Goal: Transaction & Acquisition: Purchase product/service

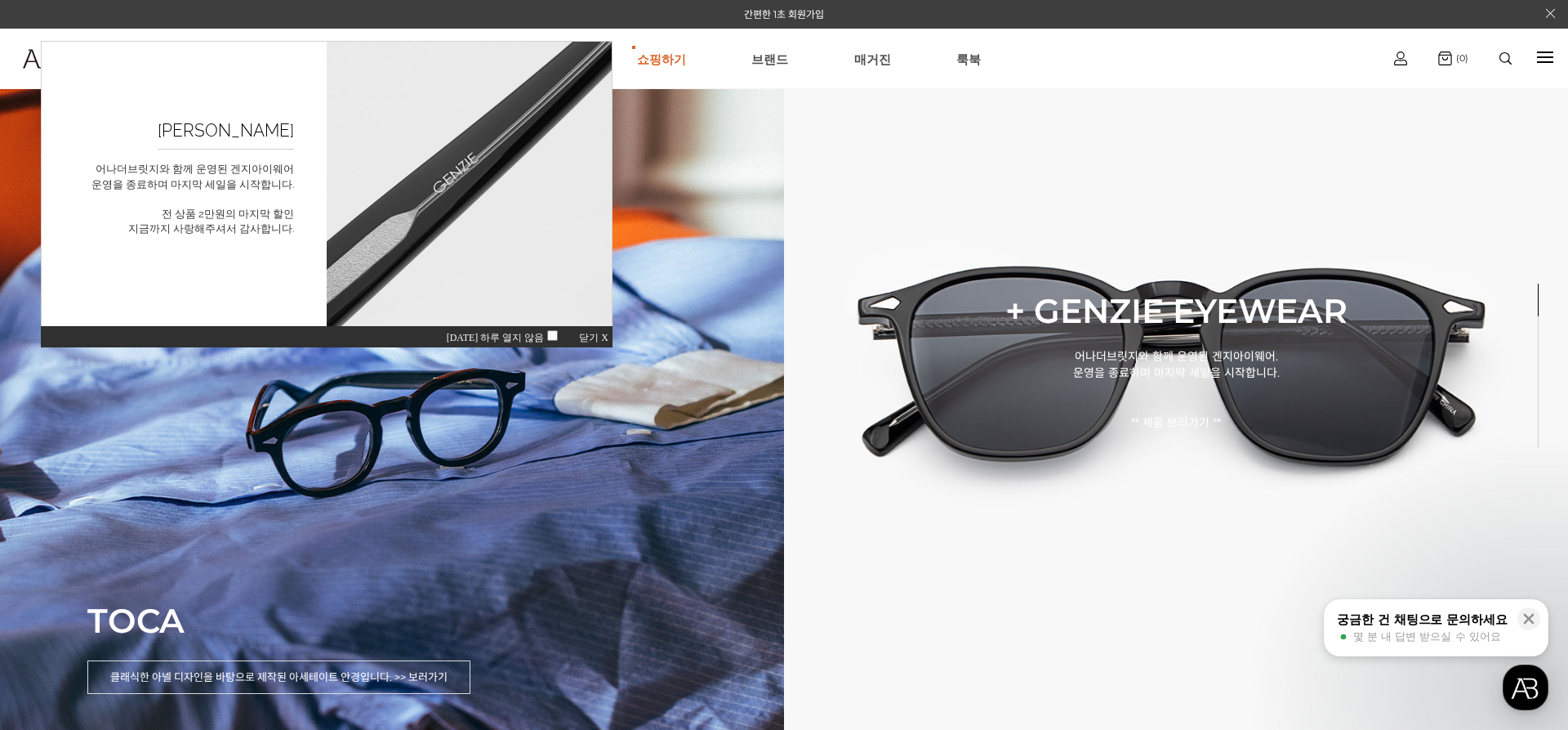
click at [545, 333] on span "오늘 하루 열지 않음" at bounding box center [505, 338] width 117 height 12
click at [598, 335] on span "닫기 X" at bounding box center [594, 339] width 29 height 12
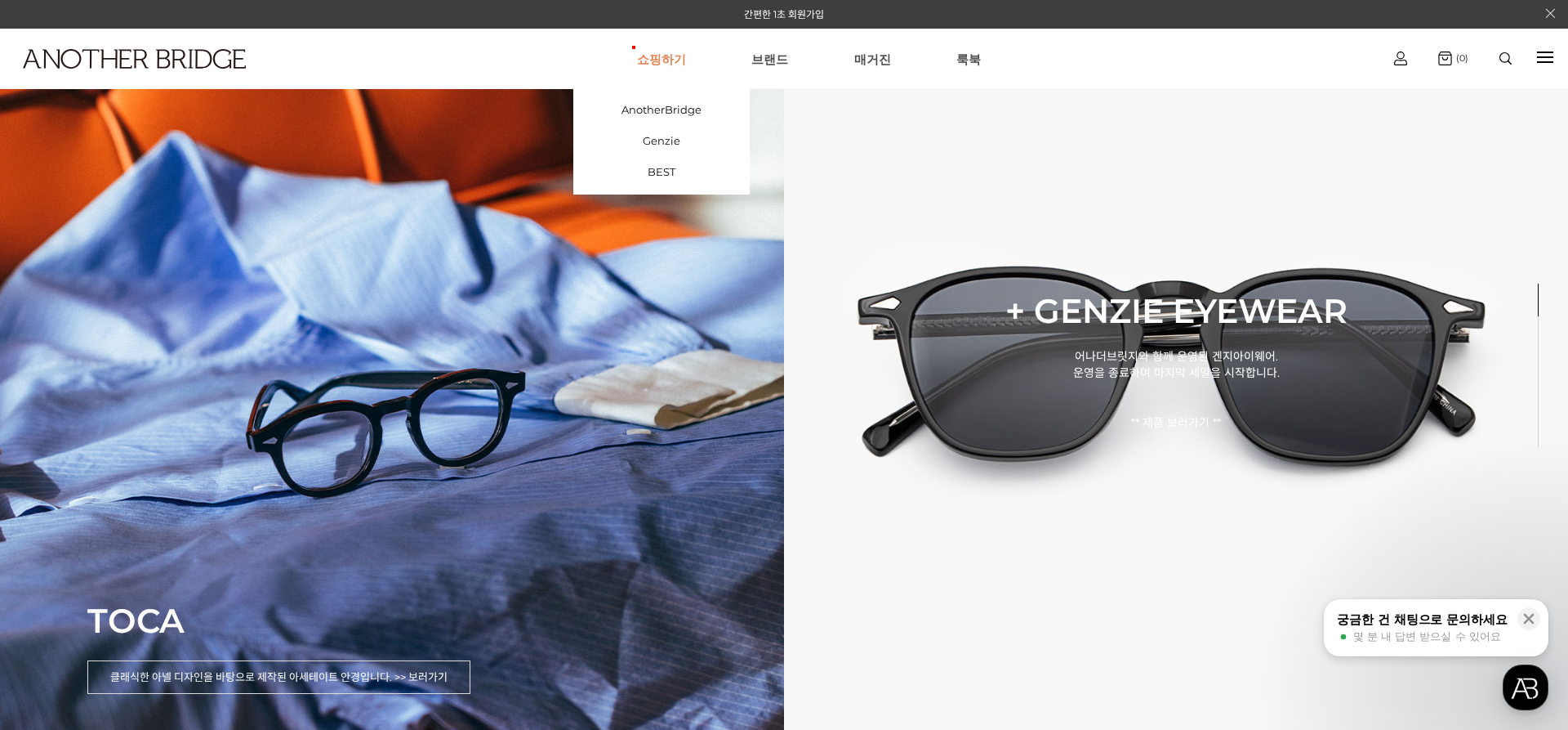
click at [676, 62] on link "쇼핑하기" at bounding box center [662, 59] width 49 height 59
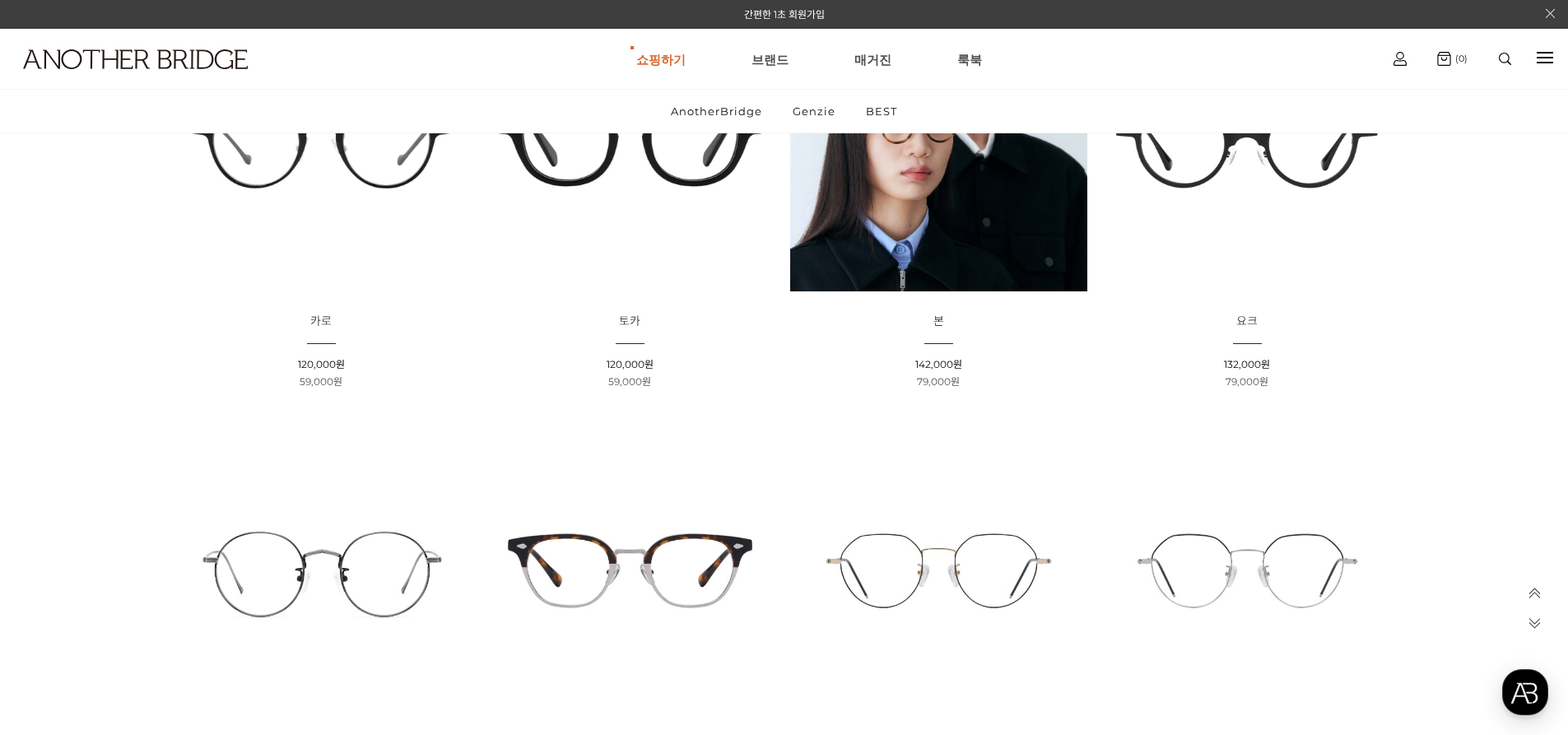
scroll to position [247, 0]
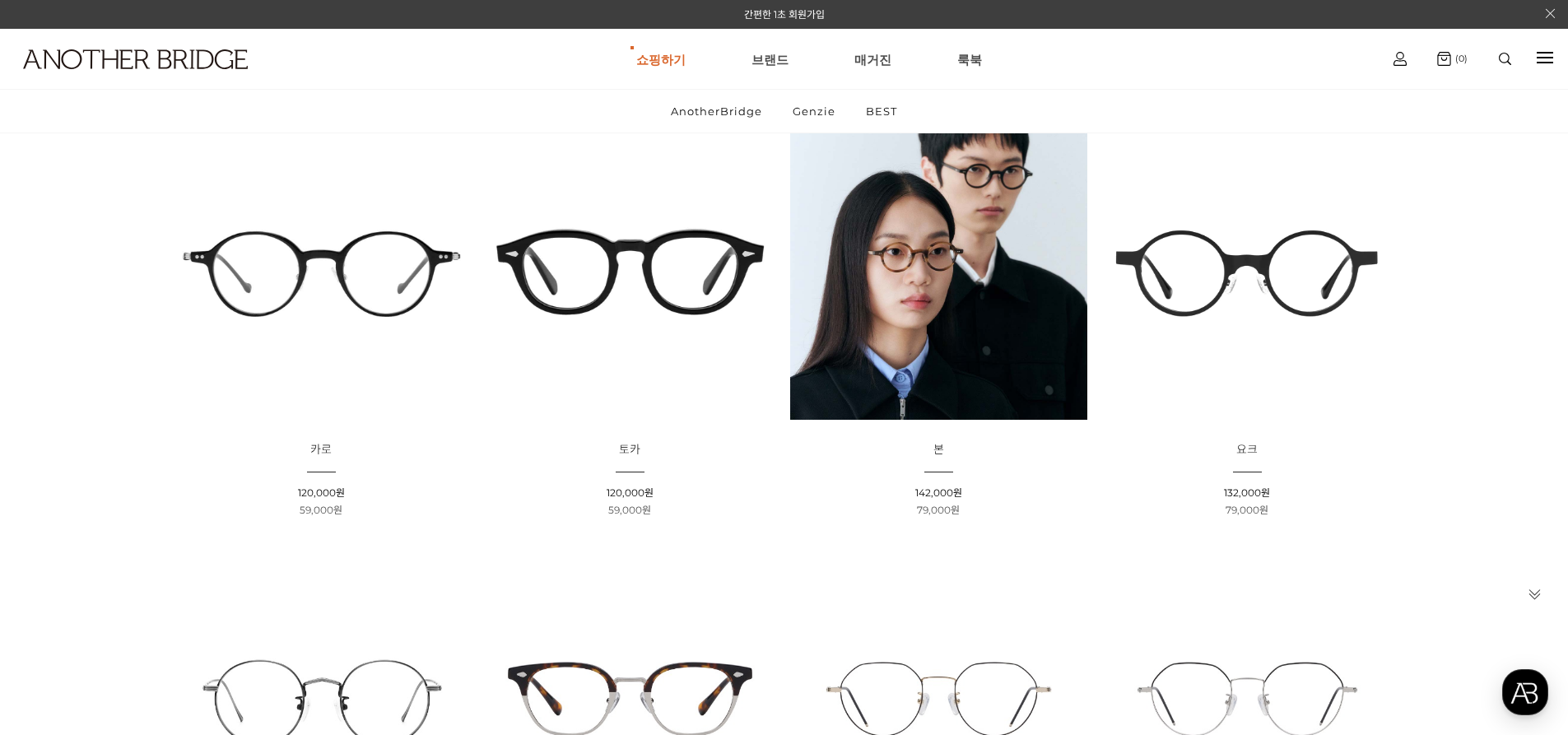
click at [705, 315] on img at bounding box center [630, 271] width 297 height 297
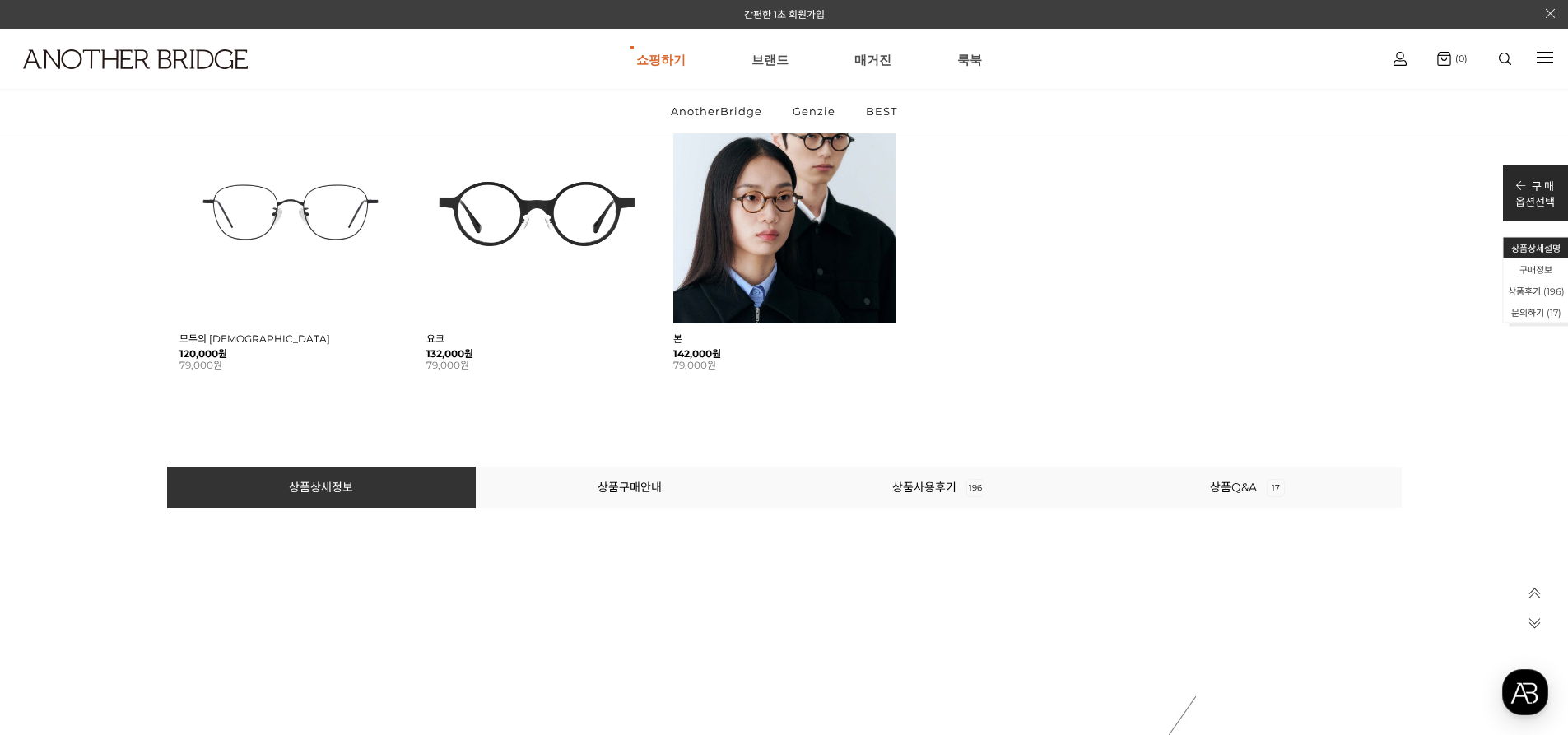
scroll to position [1564, 0]
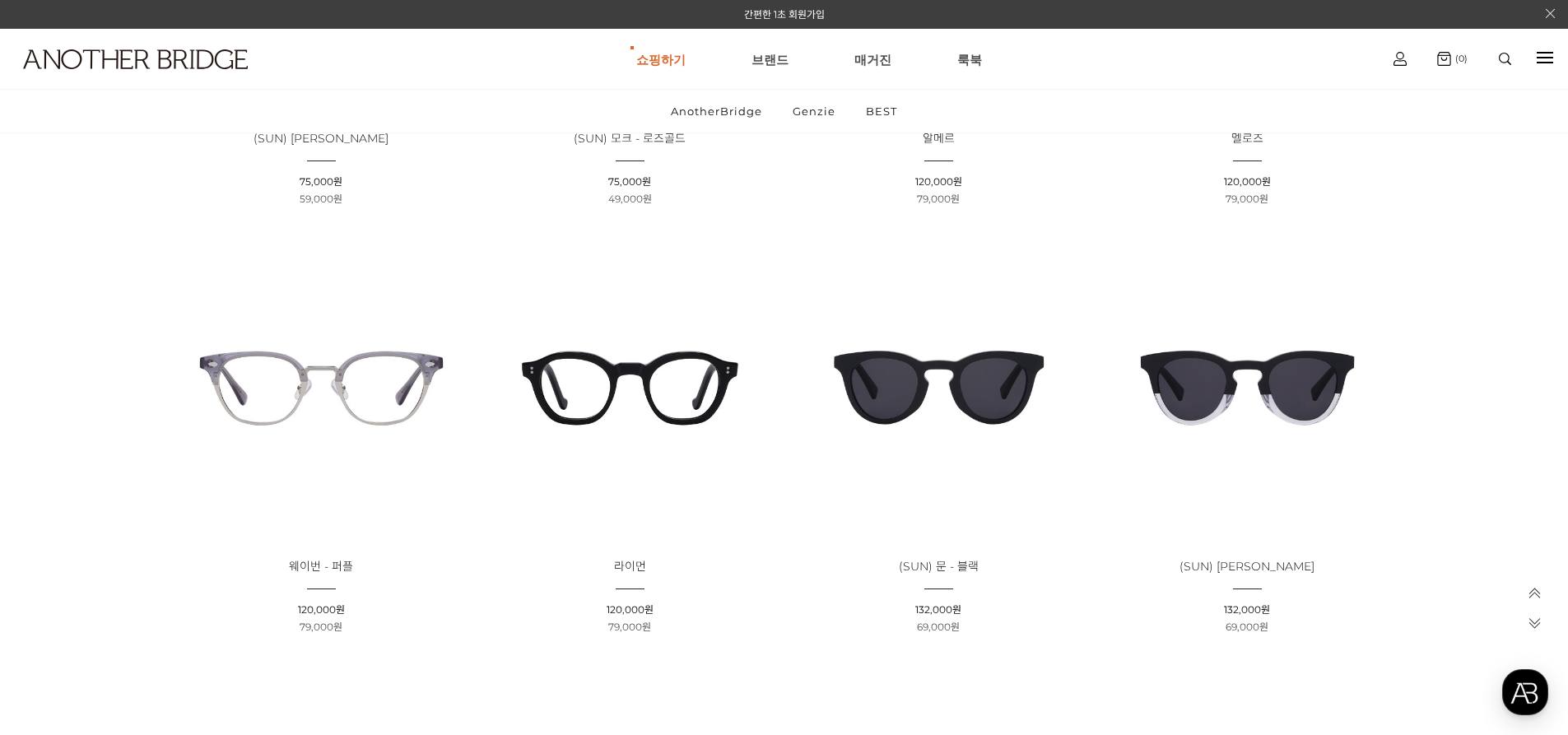
scroll to position [2284, 0]
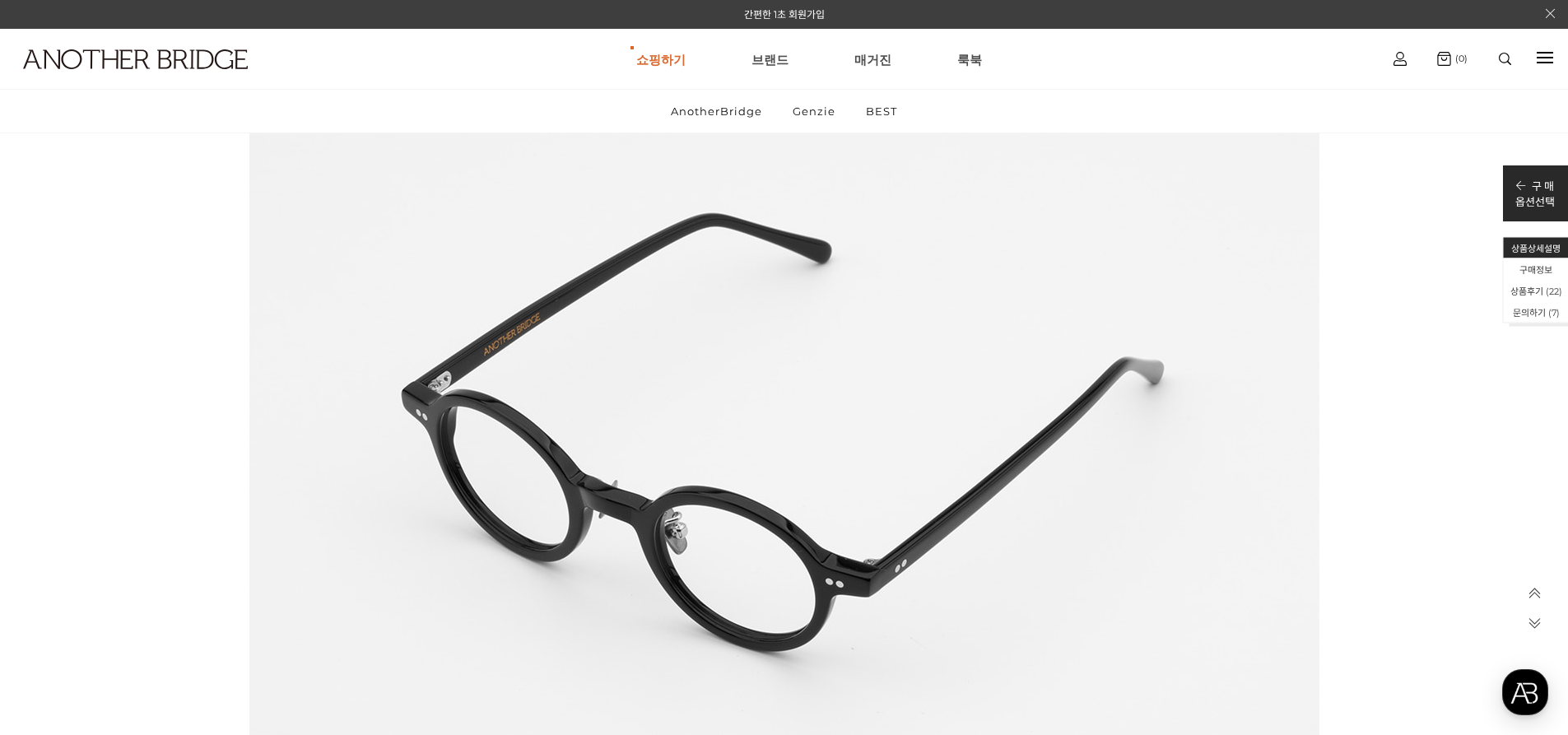
scroll to position [19340, 0]
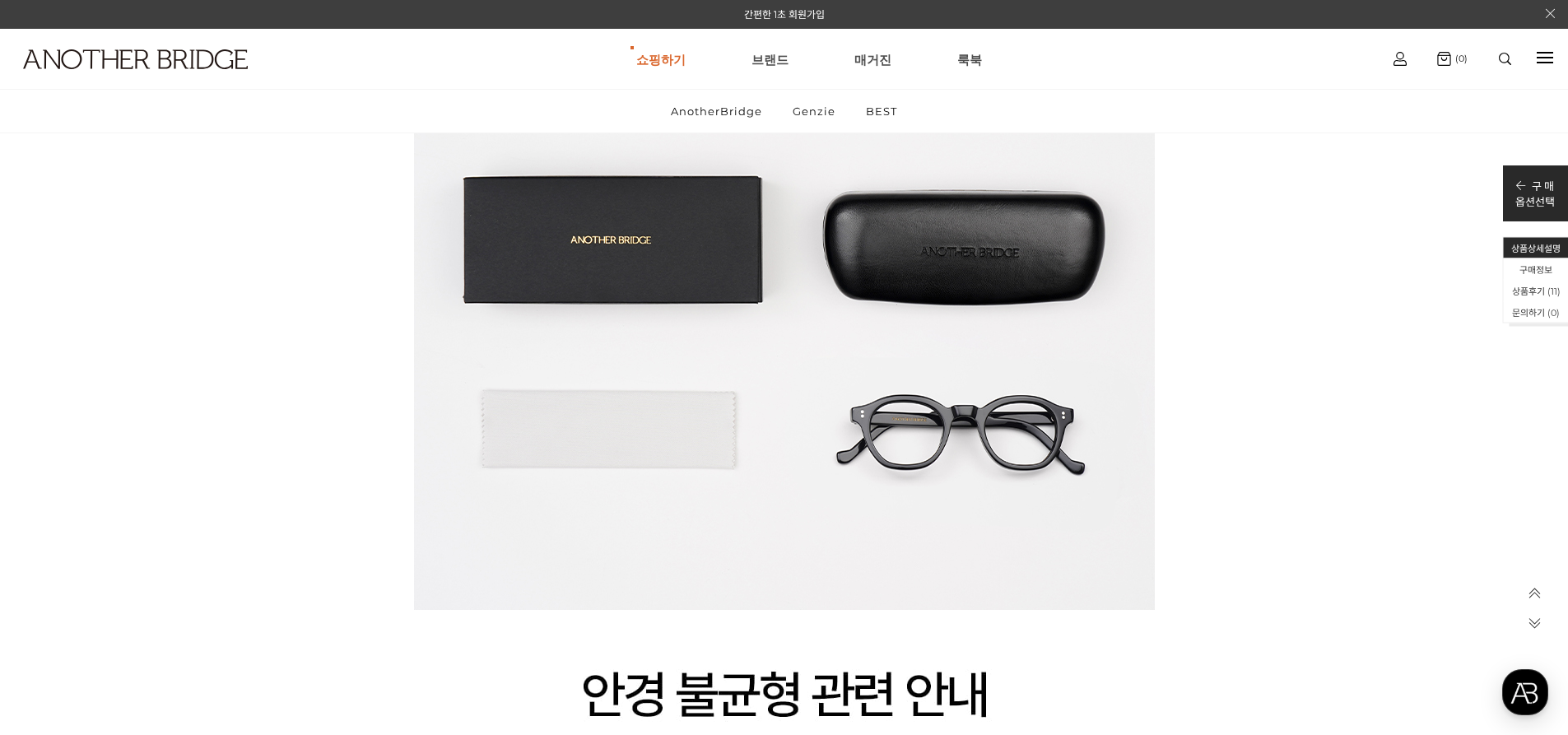
scroll to position [7736, 0]
